Goal: Transaction & Acquisition: Purchase product/service

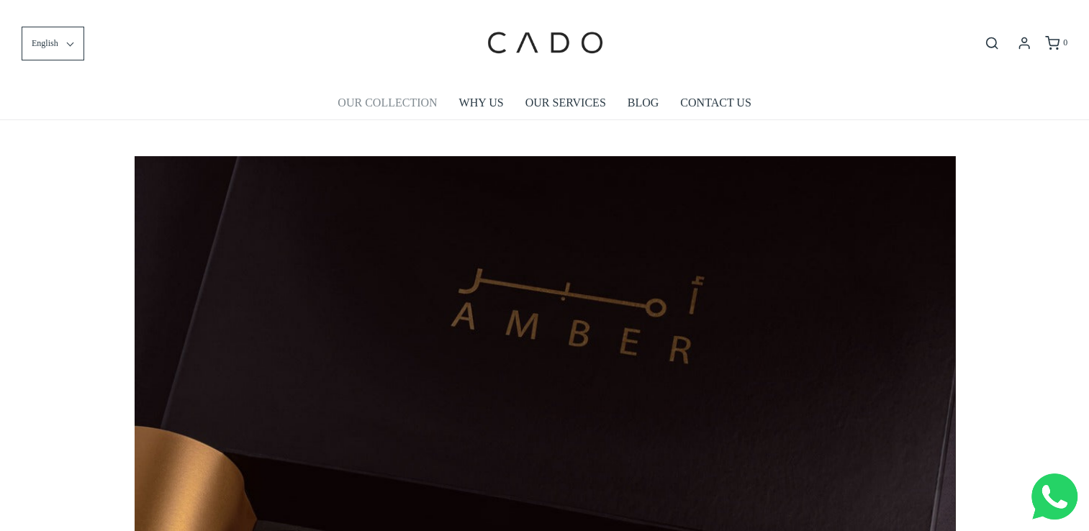
click at [387, 101] on link "OUR COLLECTION" at bounding box center [387, 102] width 99 height 33
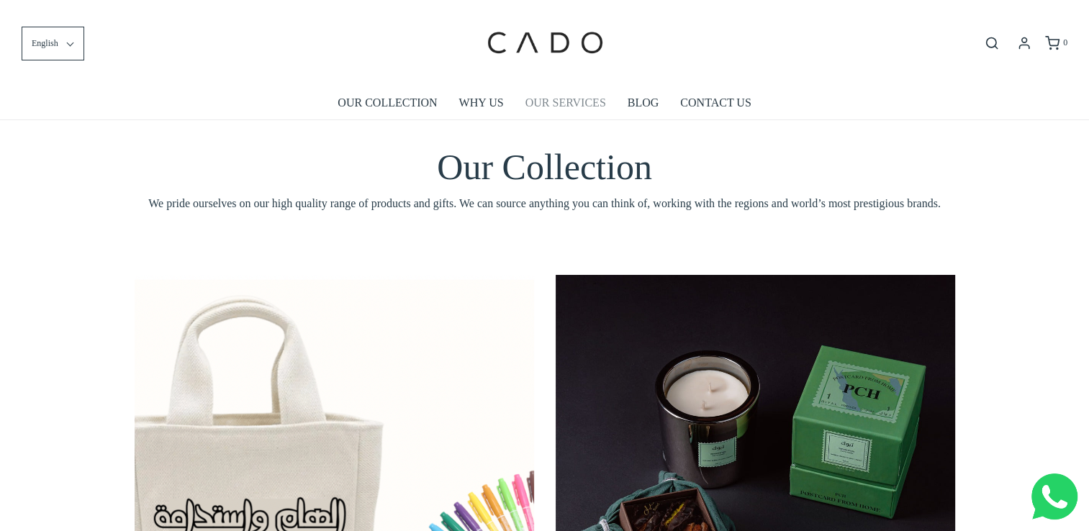
click at [567, 103] on link "OUR SERVICES" at bounding box center [565, 102] width 81 height 33
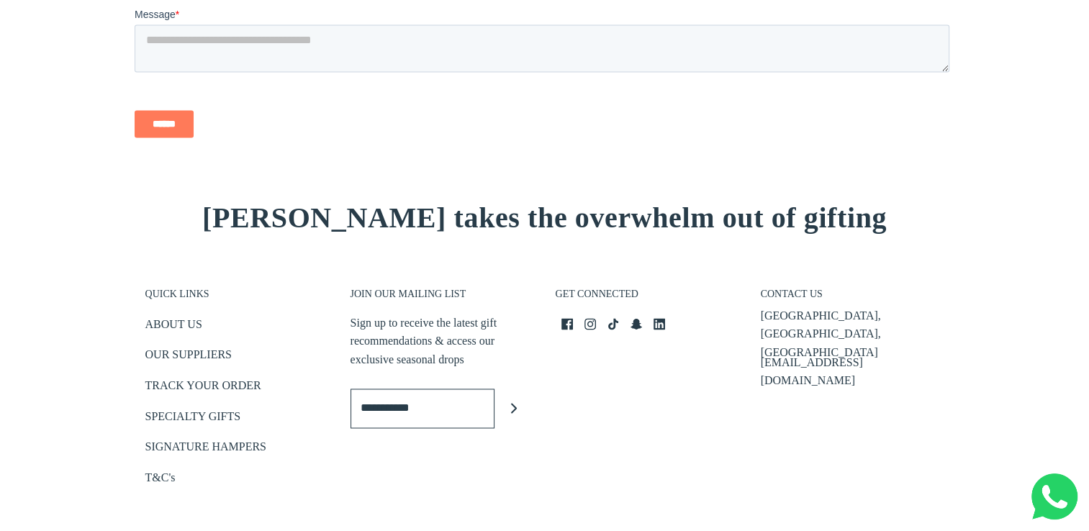
scroll to position [2267, 0]
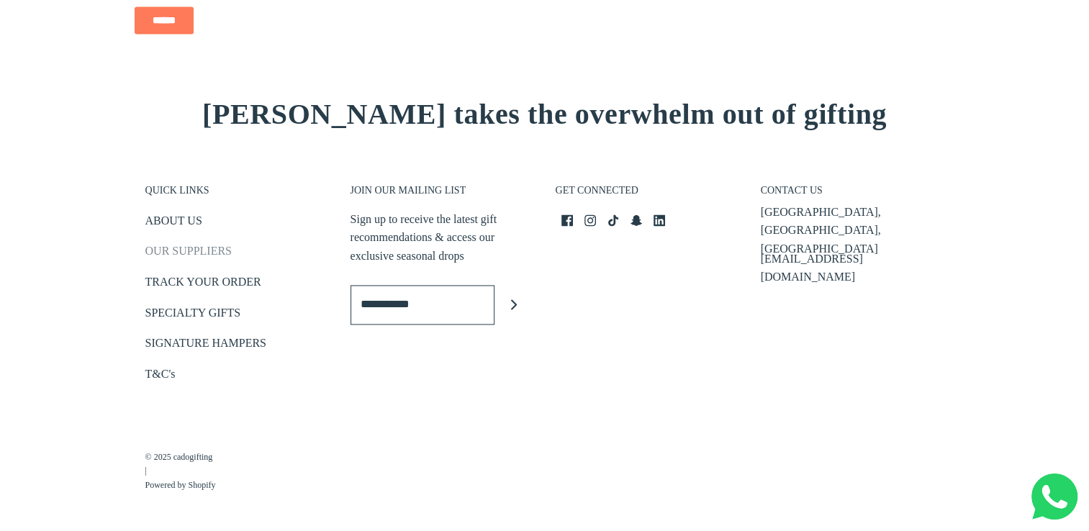
click at [184, 253] on link "OUR SUPPLIERS" at bounding box center [188, 254] width 86 height 24
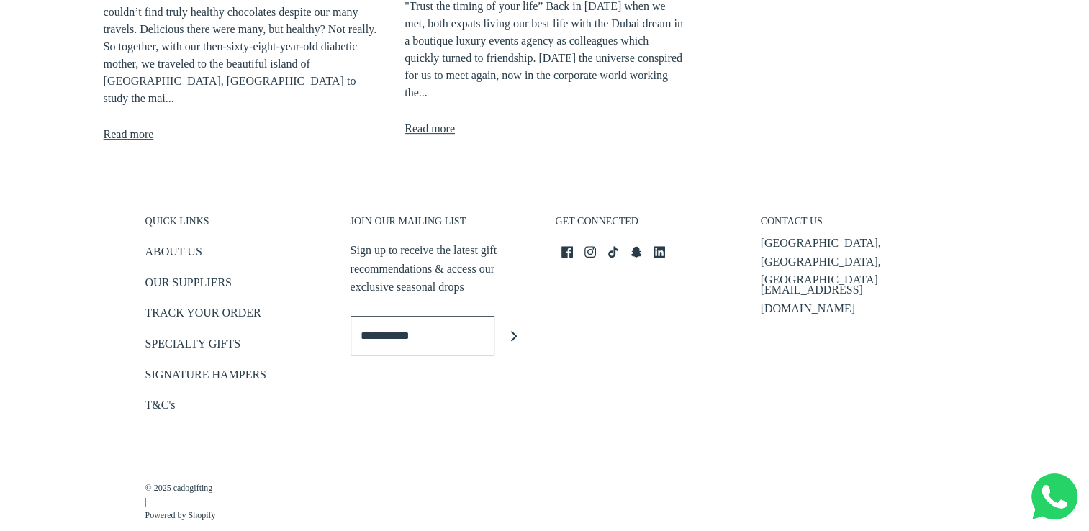
scroll to position [705, 0]
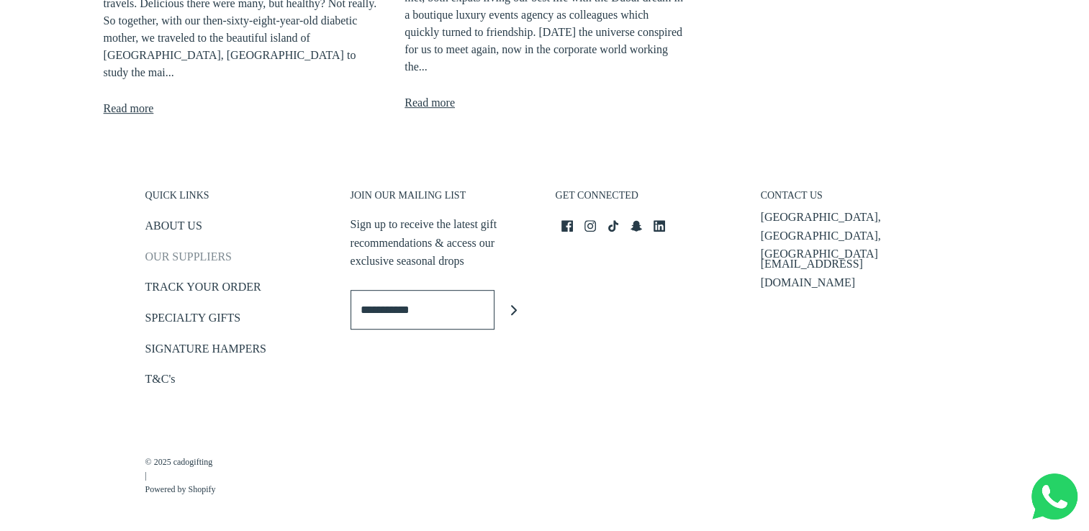
click at [166, 254] on link "OUR SUPPLIERS" at bounding box center [188, 260] width 86 height 24
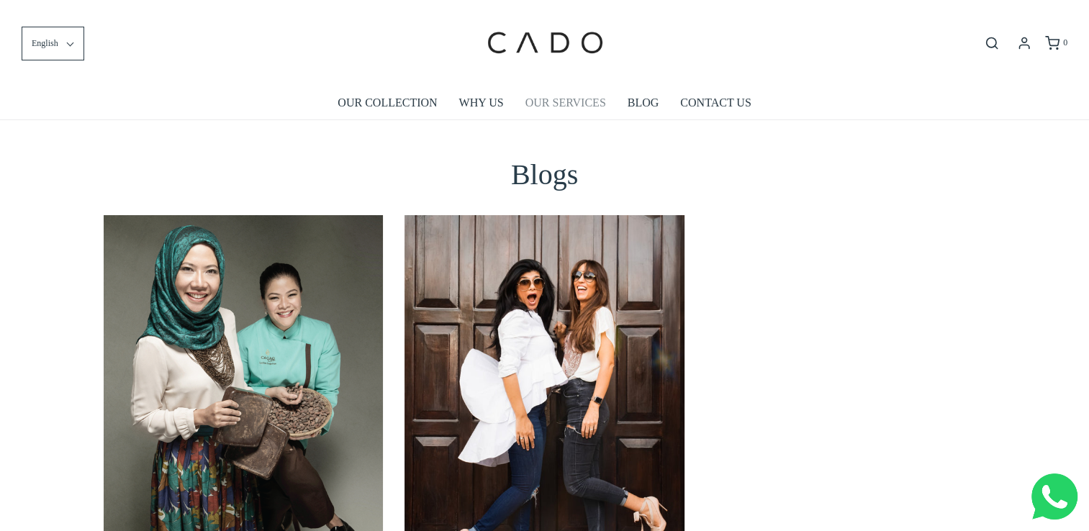
click at [554, 107] on link "OUR SERVICES" at bounding box center [565, 102] width 81 height 33
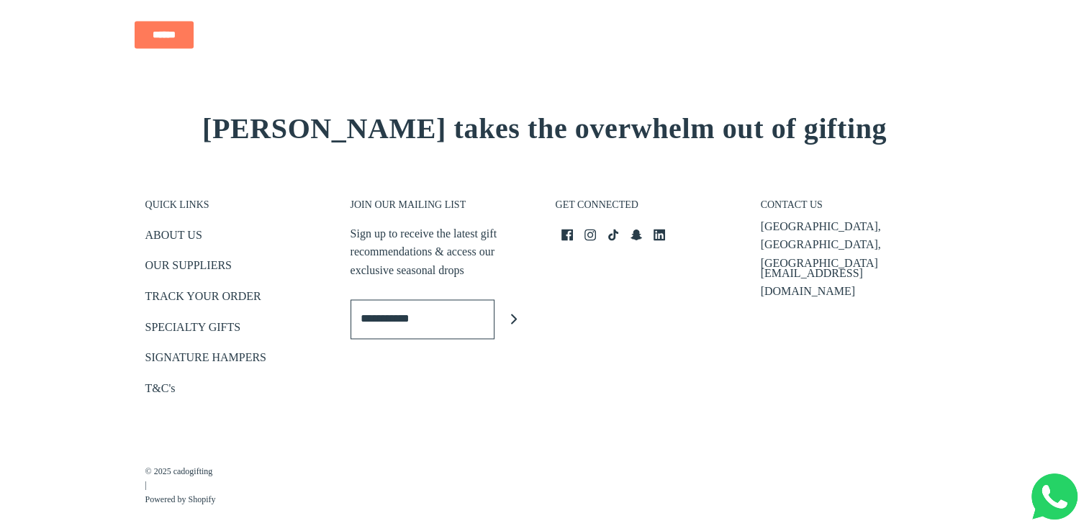
scroll to position [2267, 0]
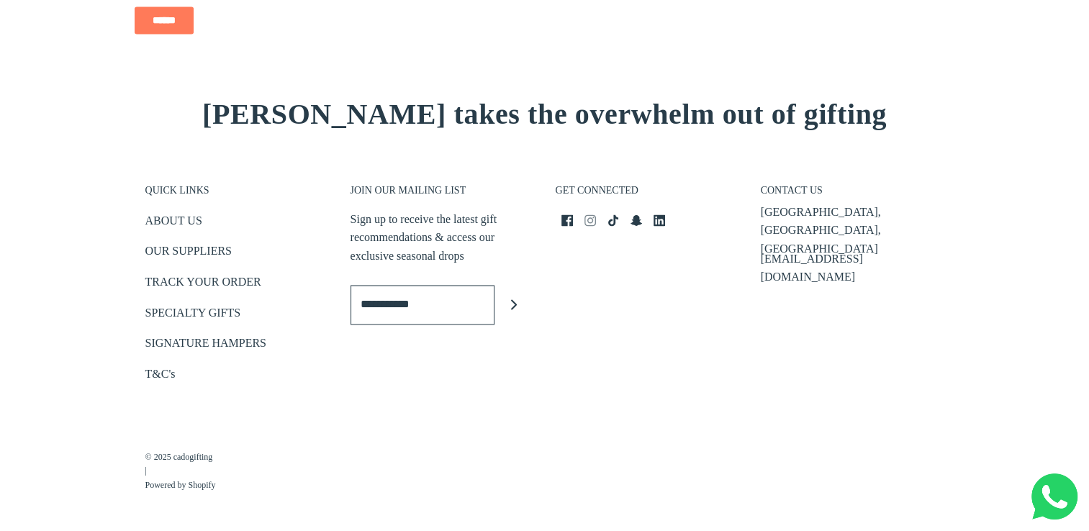
click at [590, 222] on icon "Instagram icon" at bounding box center [590, 220] width 12 height 12
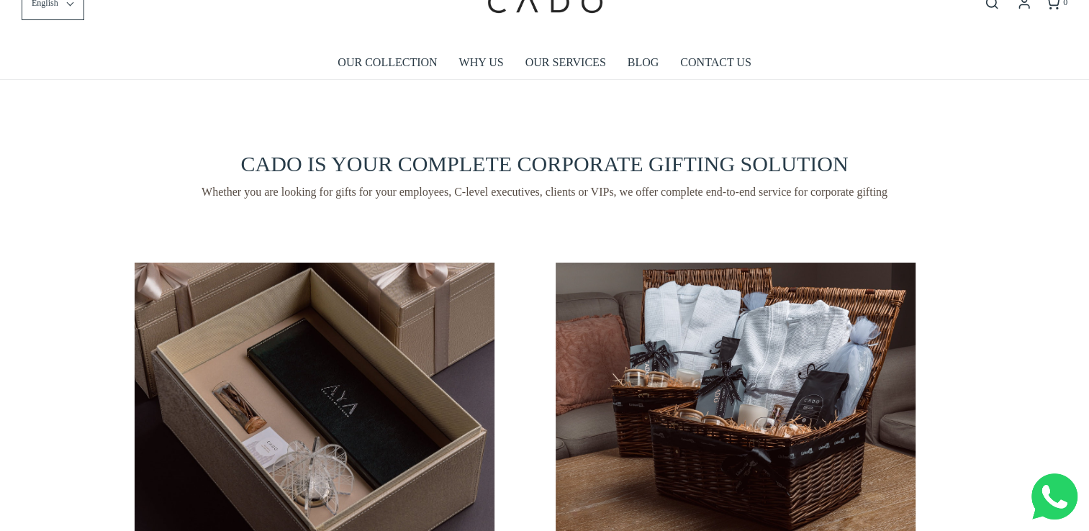
scroll to position [0, 0]
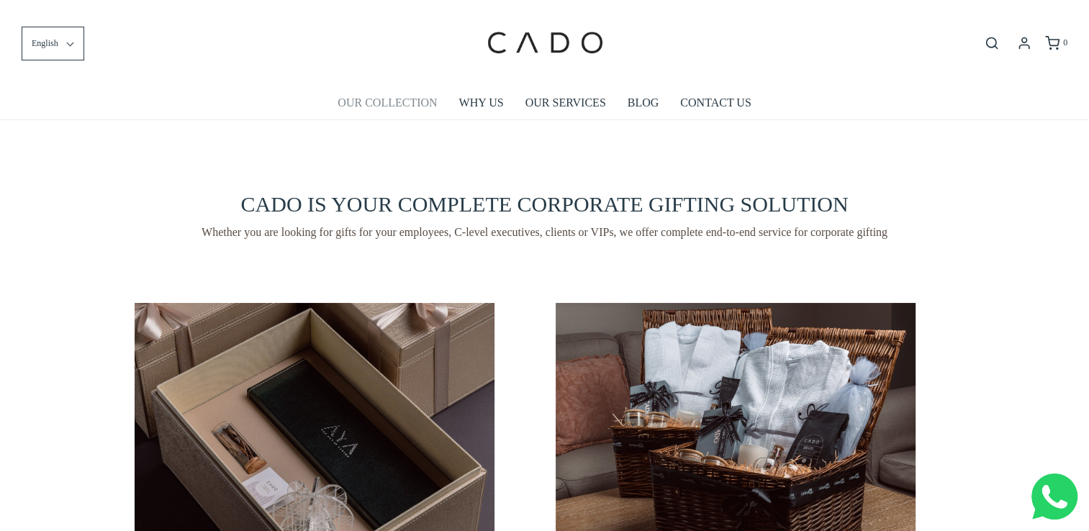
click at [410, 104] on link "OUR COLLECTION" at bounding box center [387, 102] width 99 height 33
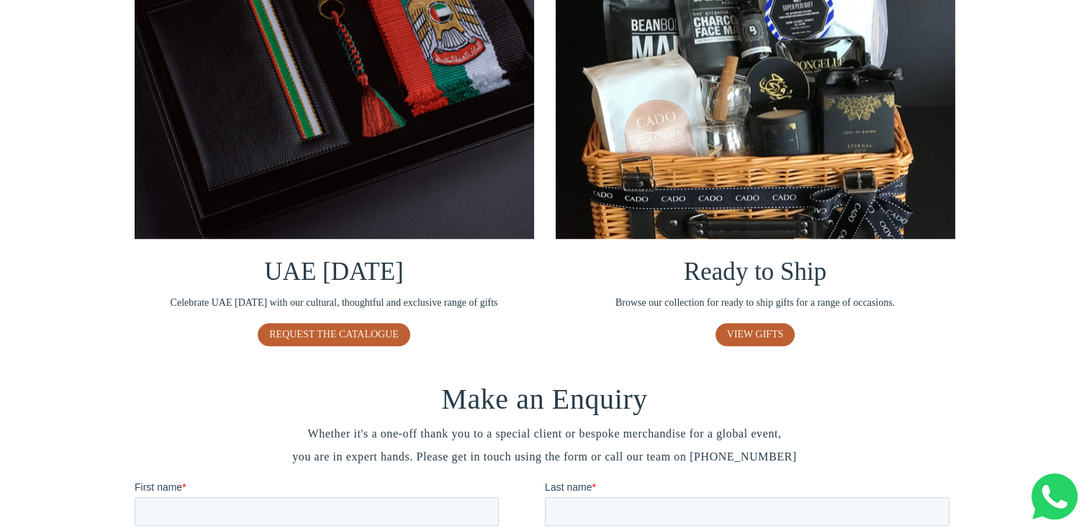
scroll to position [1080, 0]
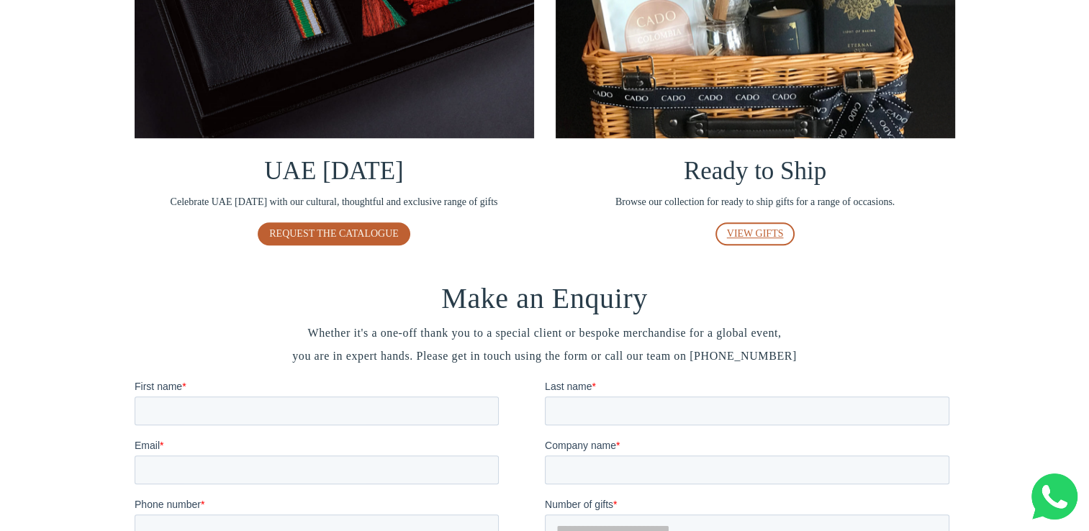
click at [741, 238] on link "VIEW GIFTS" at bounding box center [755, 233] width 80 height 23
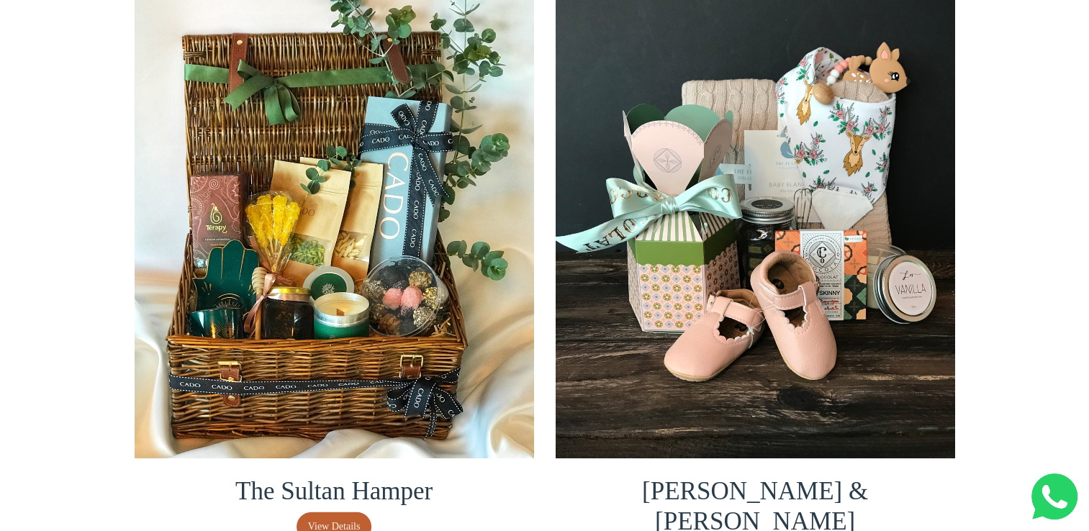
scroll to position [3095, 0]
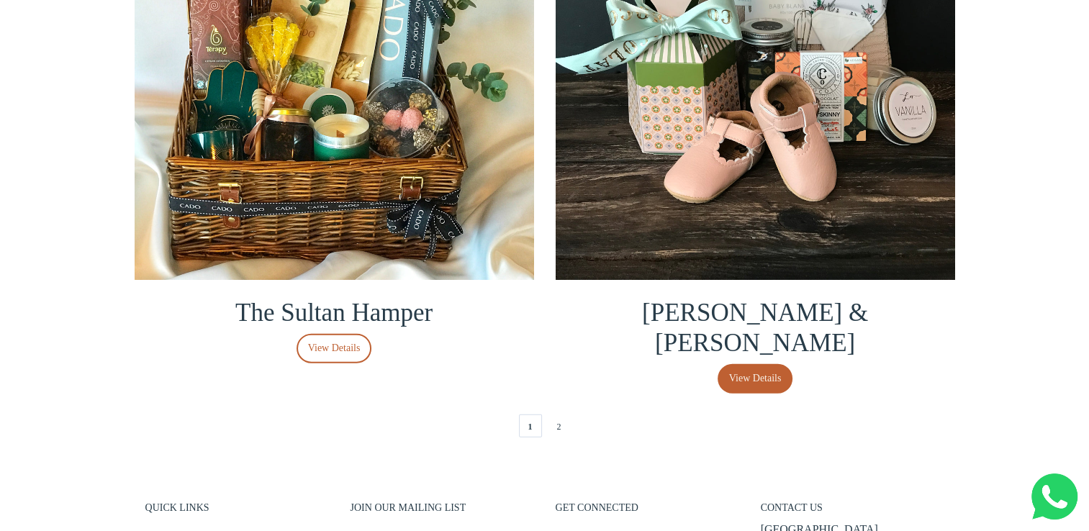
click at [322, 361] on link "View Details" at bounding box center [335, 349] width 76 height 30
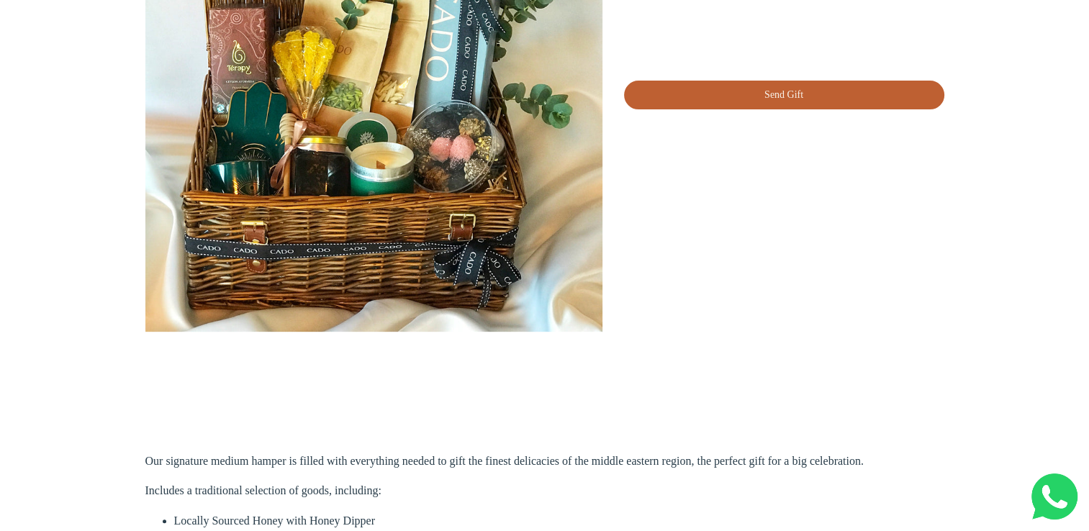
scroll to position [504, 0]
